Goal: Task Accomplishment & Management: Manage account settings

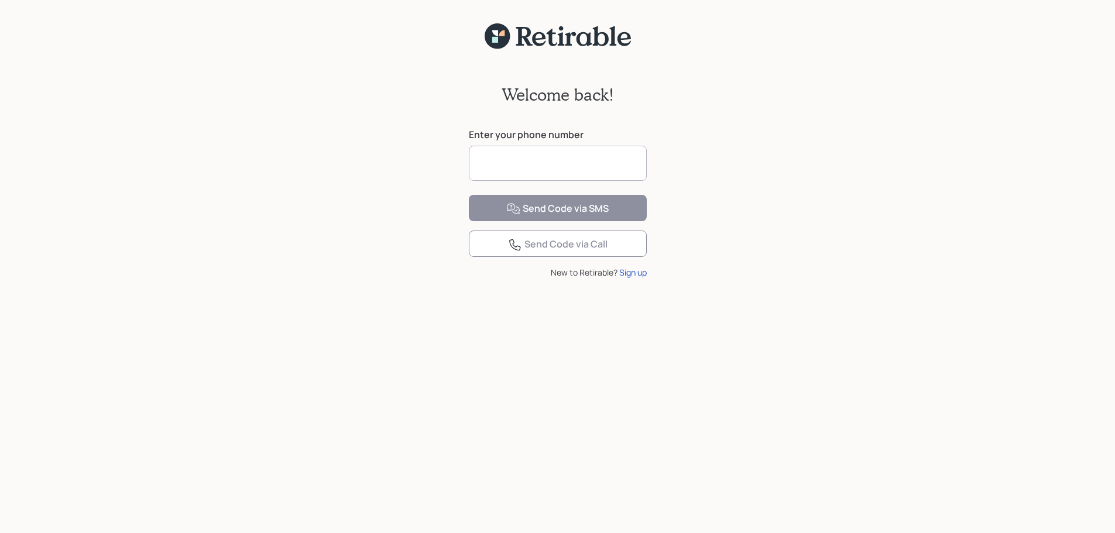
click at [592, 156] on input at bounding box center [558, 163] width 178 height 35
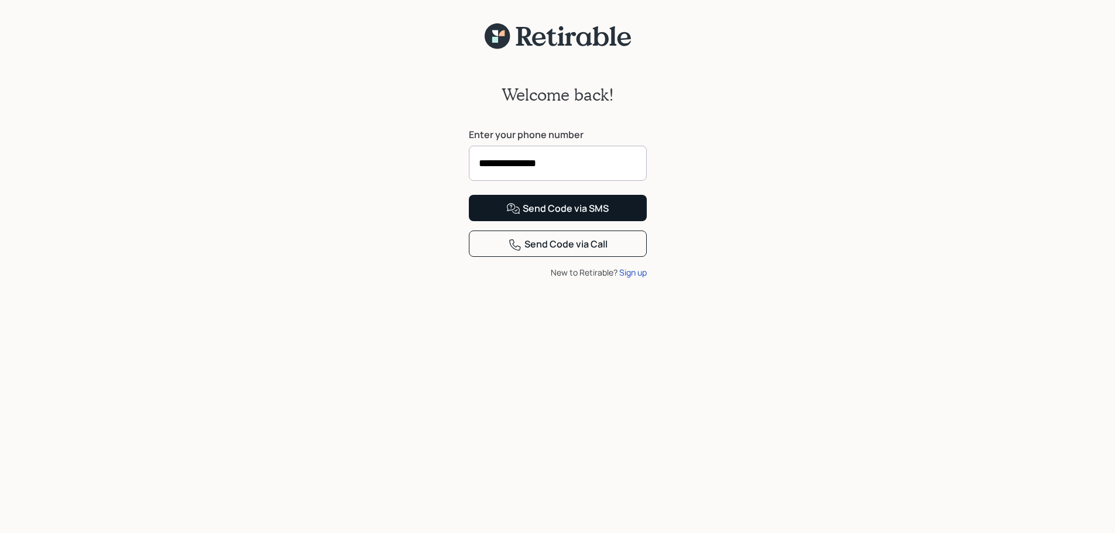
type input "**********"
click at [561, 216] on div "Send Code via SMS" at bounding box center [557, 209] width 102 height 14
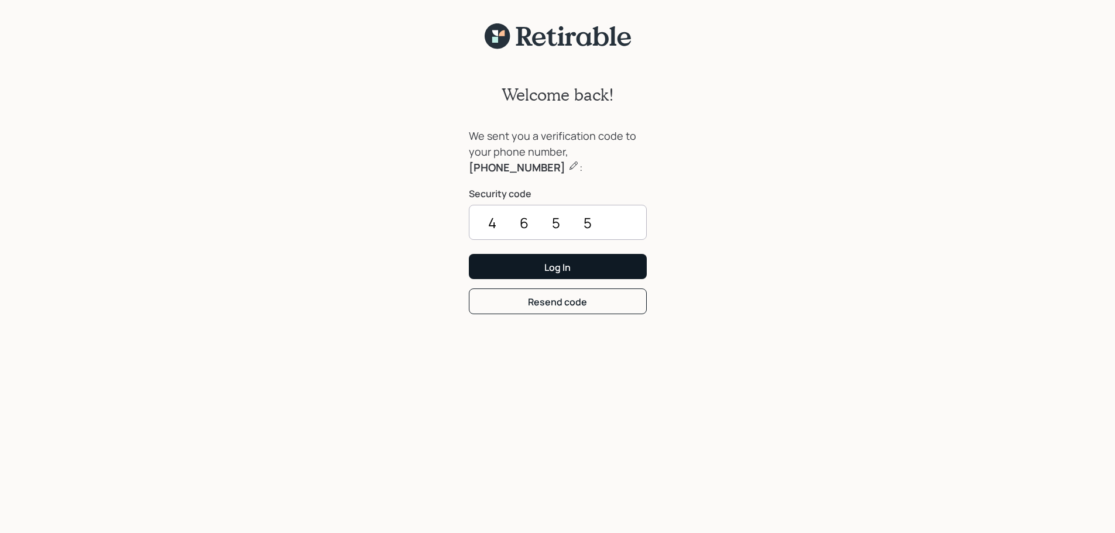
type input "4655"
click at [558, 274] on button "Log In" at bounding box center [558, 266] width 178 height 25
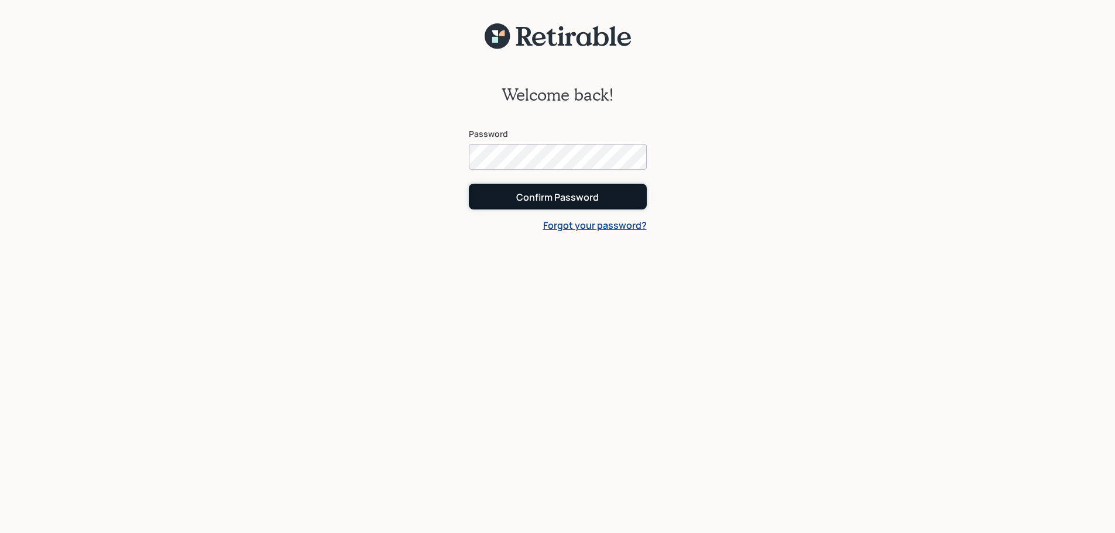
click at [561, 202] on div "Confirm Password" at bounding box center [557, 197] width 83 height 13
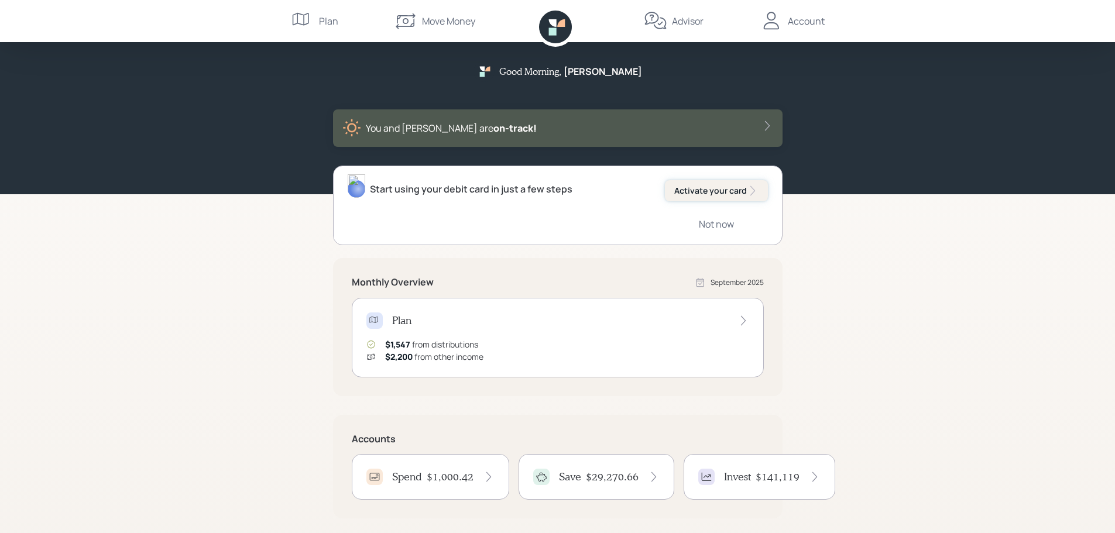
click at [719, 194] on div "Activate your card" at bounding box center [716, 191] width 84 height 12
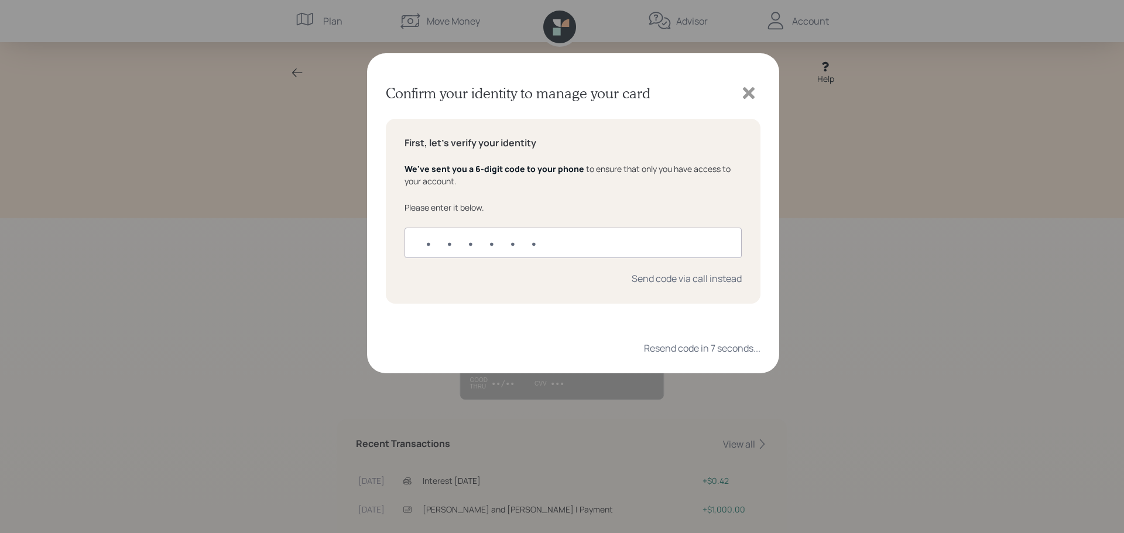
click at [603, 239] on input "text" at bounding box center [572, 243] width 337 height 30
type input "224441"
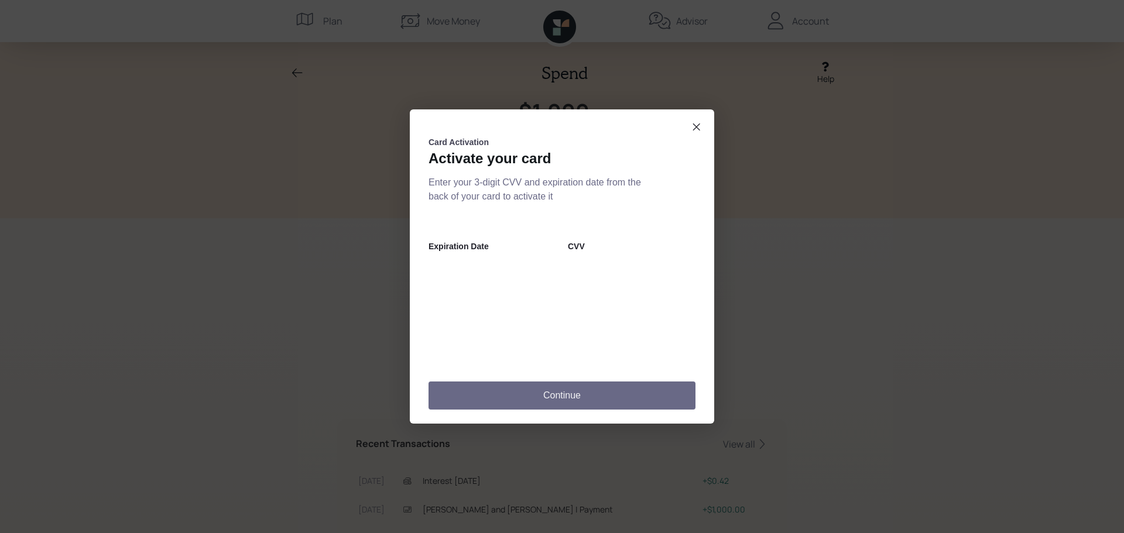
click at [570, 394] on button "Continue" at bounding box center [561, 396] width 267 height 28
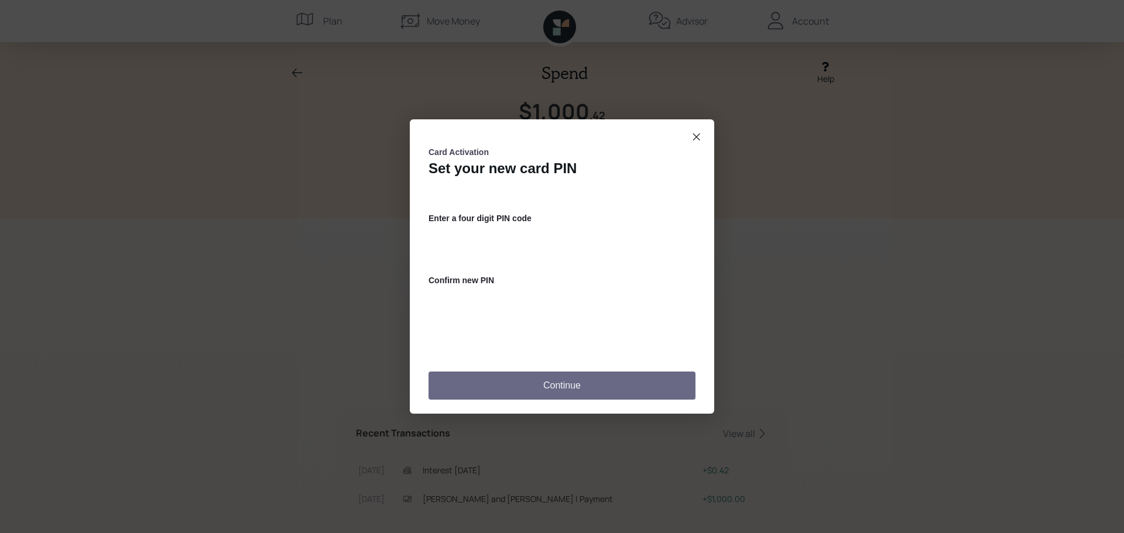
click at [558, 391] on button "Continue" at bounding box center [561, 386] width 267 height 28
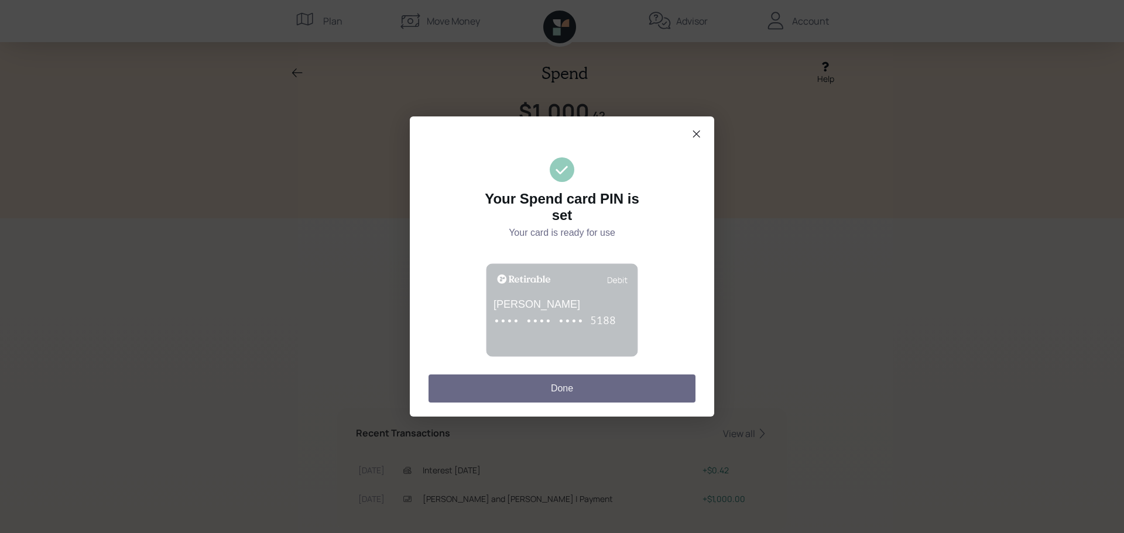
click at [576, 389] on button "Done" at bounding box center [561, 389] width 267 height 28
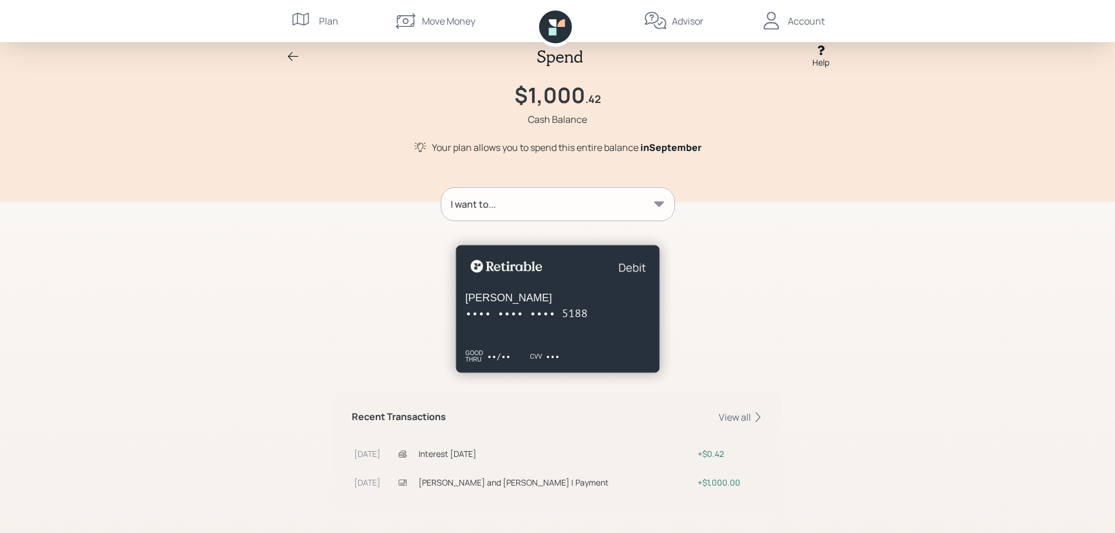
scroll to position [30, 0]
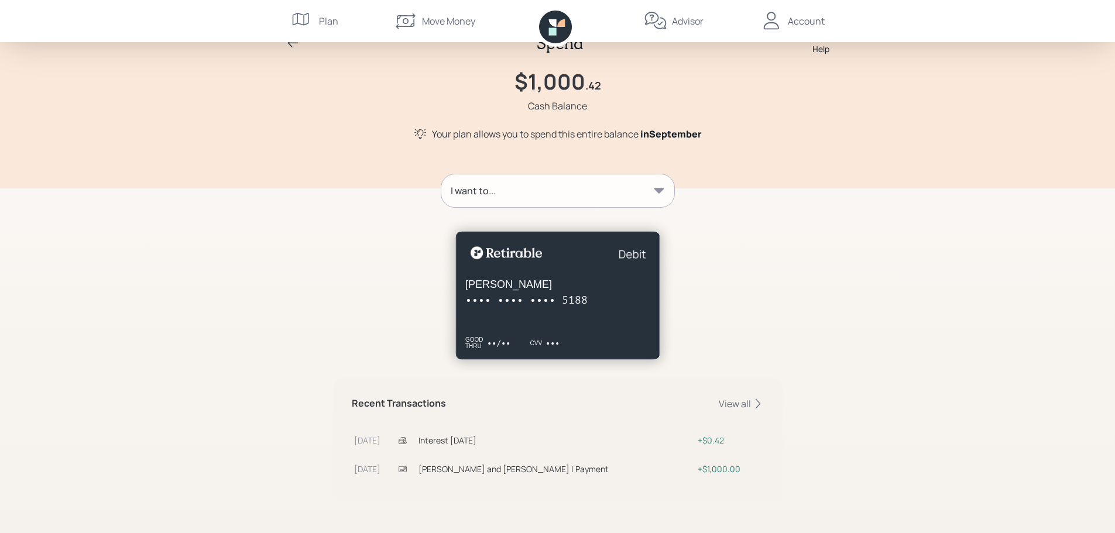
click at [660, 194] on icon at bounding box center [659, 191] width 12 height 12
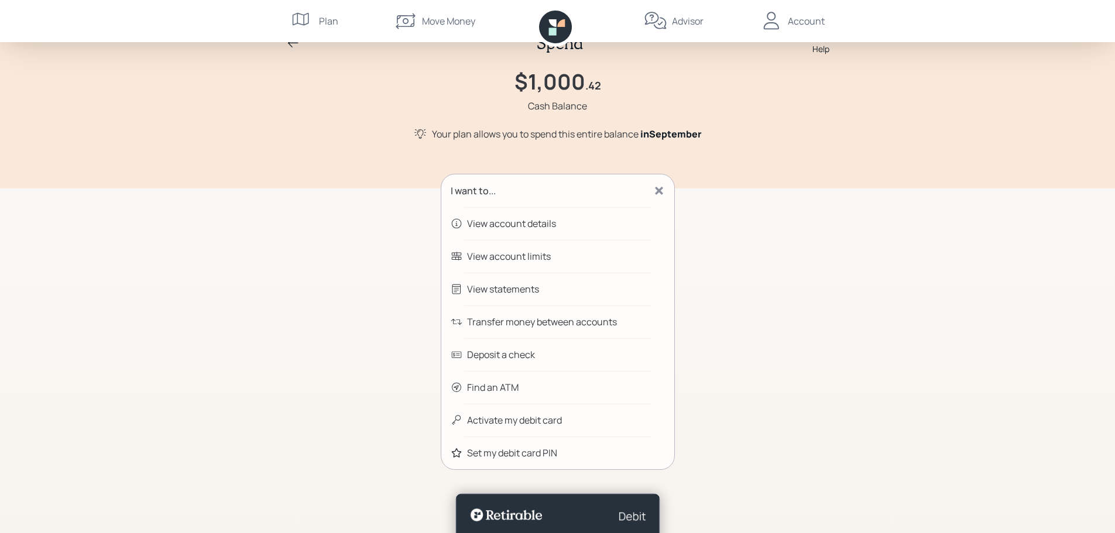
click at [759, 211] on div "I want to... View account details View account limits View statements Transfer …" at bounding box center [557, 468] width 449 height 588
click at [659, 186] on icon at bounding box center [659, 191] width 12 height 12
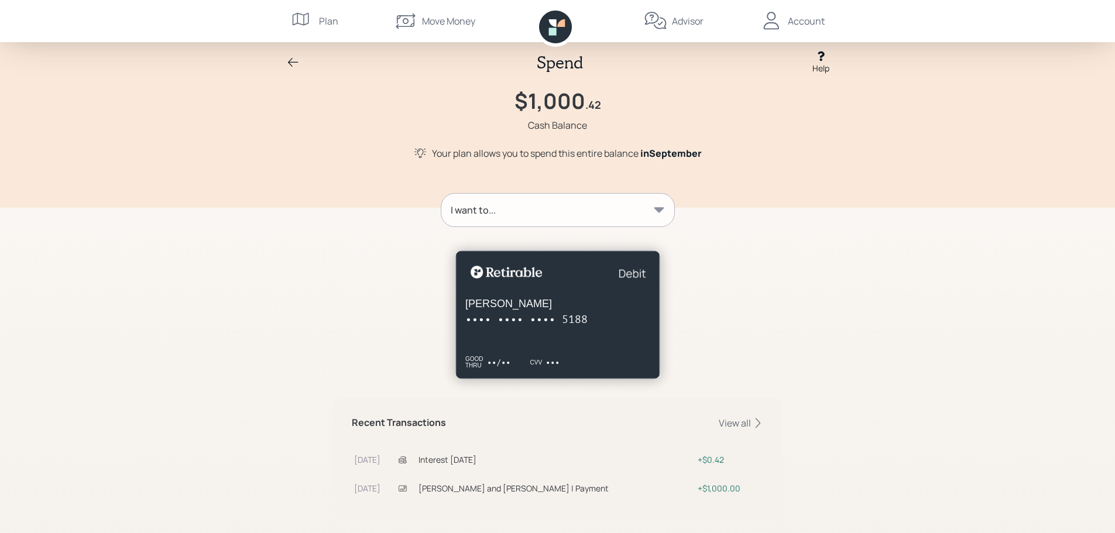
scroll to position [0, 0]
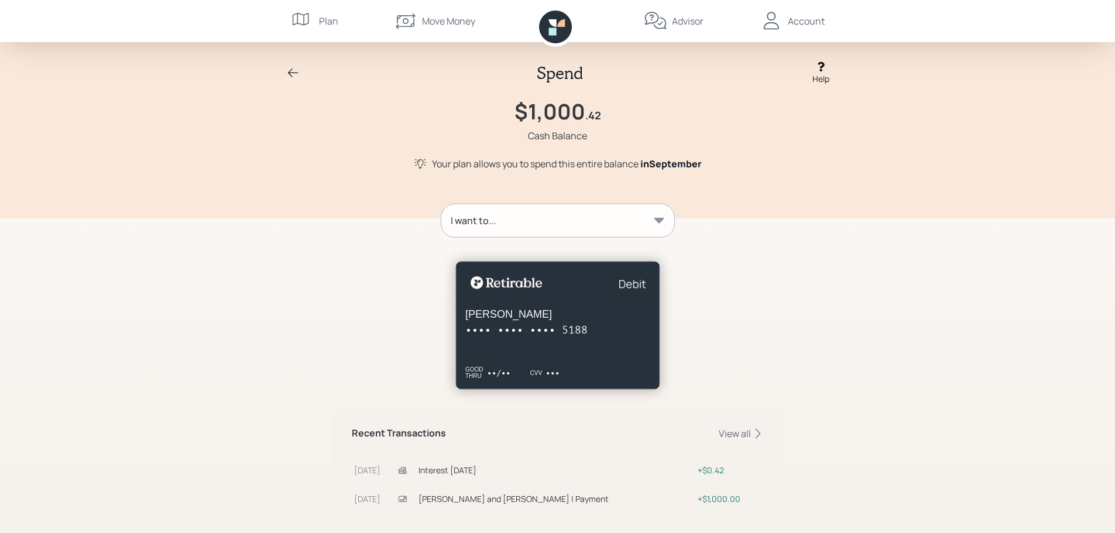
click at [819, 26] on div "Account" at bounding box center [806, 21] width 37 height 14
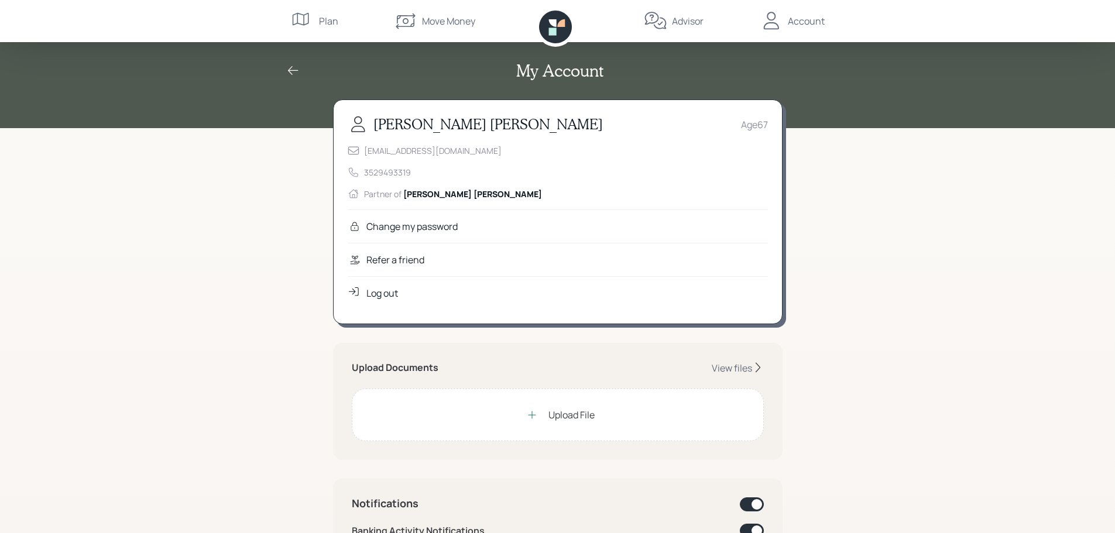
click at [396, 297] on div "Log out" at bounding box center [382, 293] width 32 height 14
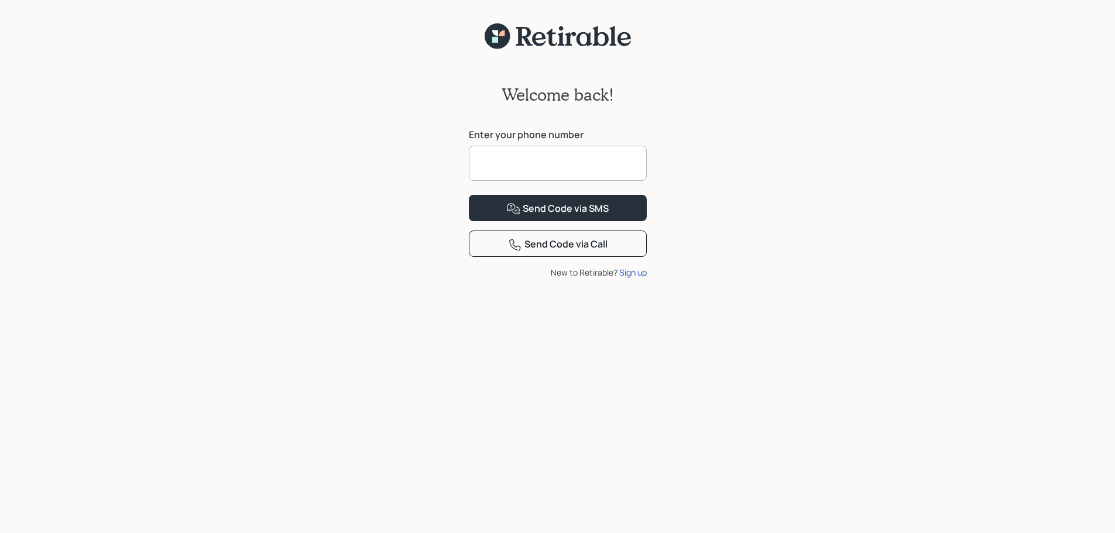
click at [616, 163] on input at bounding box center [558, 163] width 178 height 35
type input "**********"
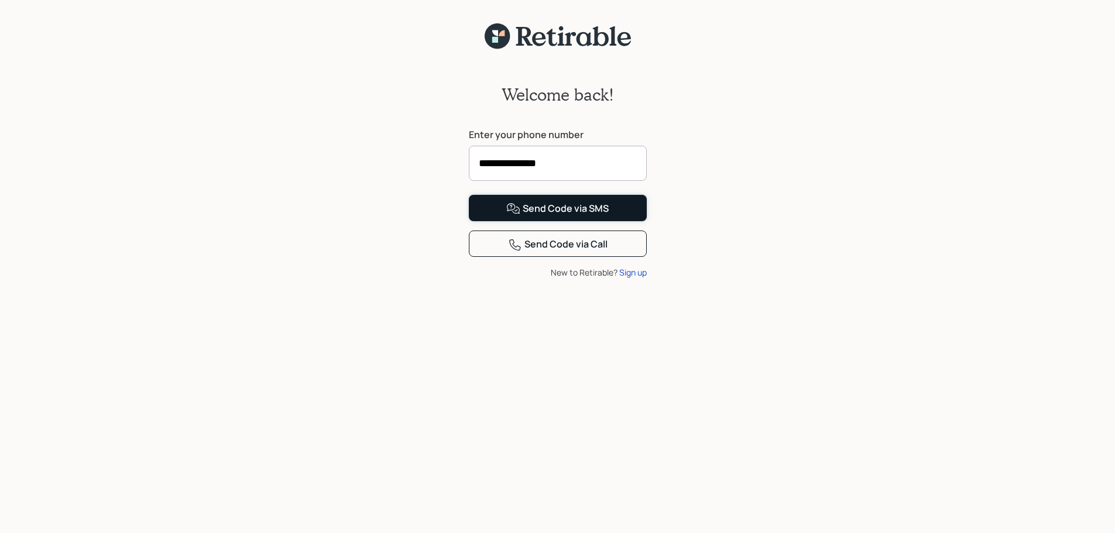
click at [561, 221] on button "Send Code via SMS" at bounding box center [558, 208] width 178 height 26
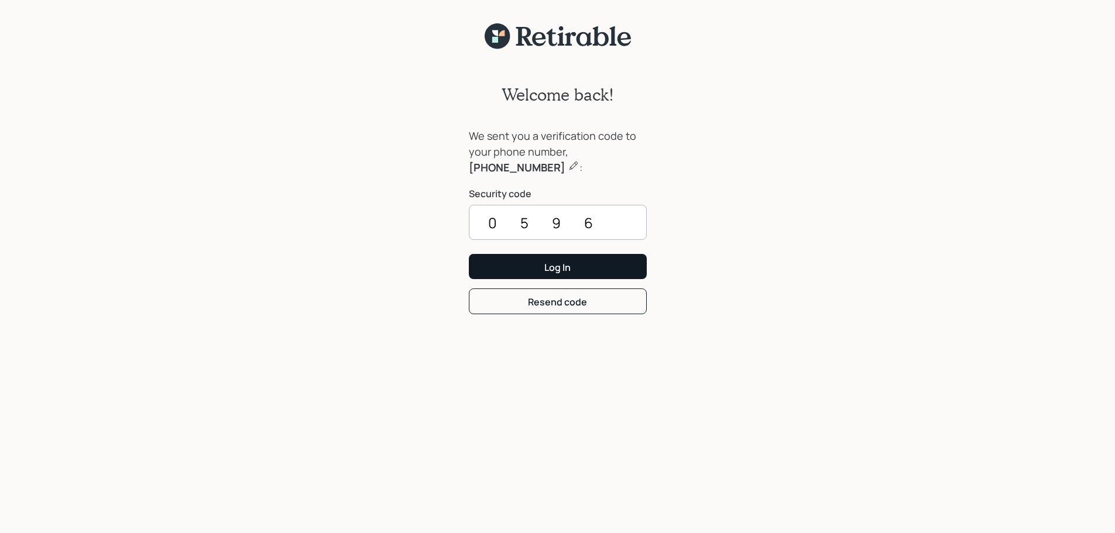
type input "0596"
click at [596, 266] on button "Log In" at bounding box center [558, 266] width 178 height 25
